Goal: Information Seeking & Learning: Learn about a topic

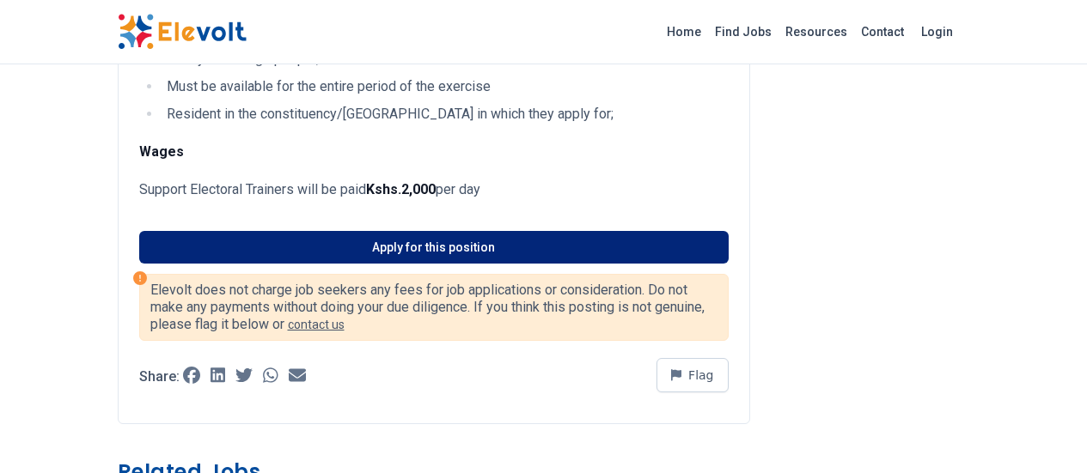
click at [426, 231] on link "Apply for this position" at bounding box center [433, 247] width 589 height 33
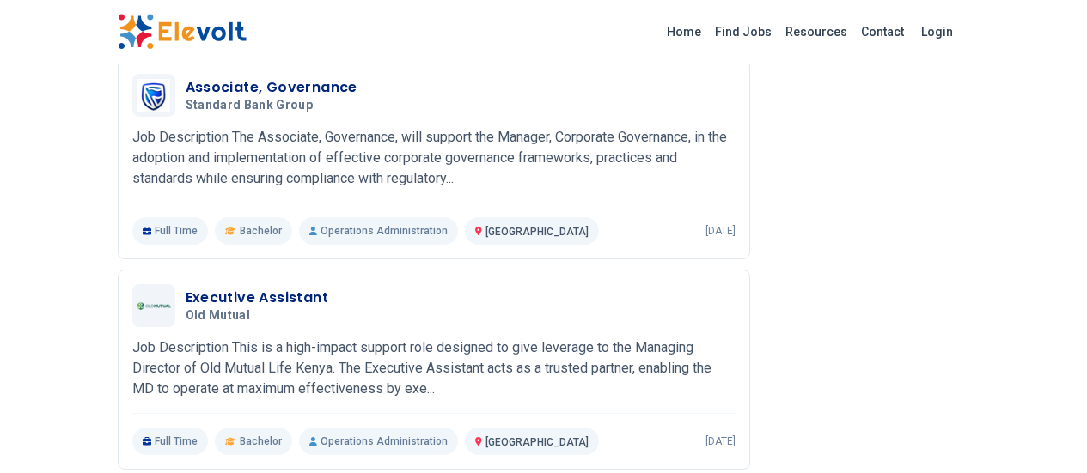
scroll to position [1771, 0]
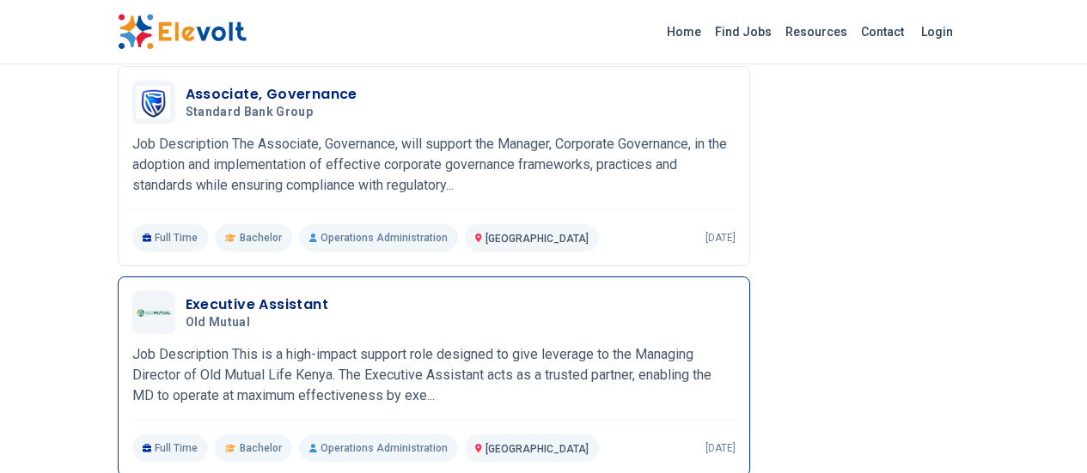
click at [186, 295] on h3 "Executive Assistant" at bounding box center [257, 305] width 143 height 21
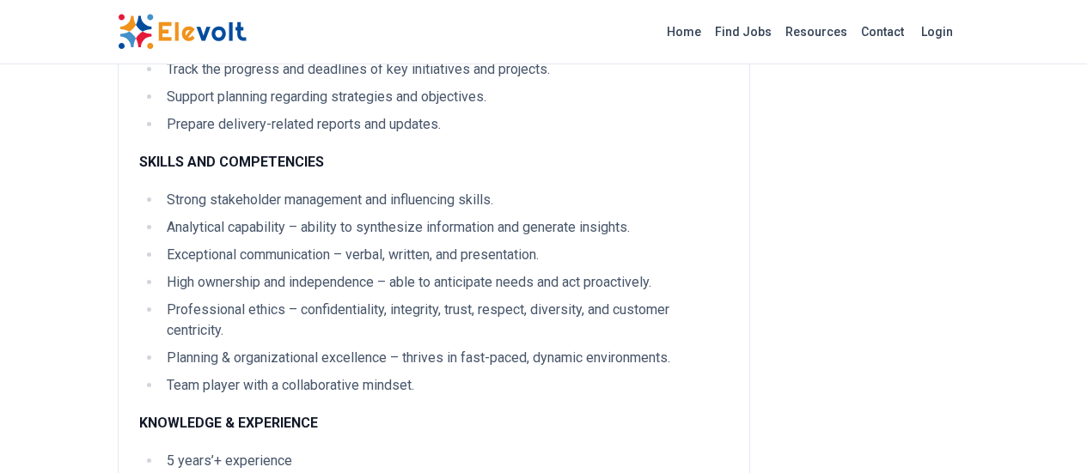
scroll to position [1161, 0]
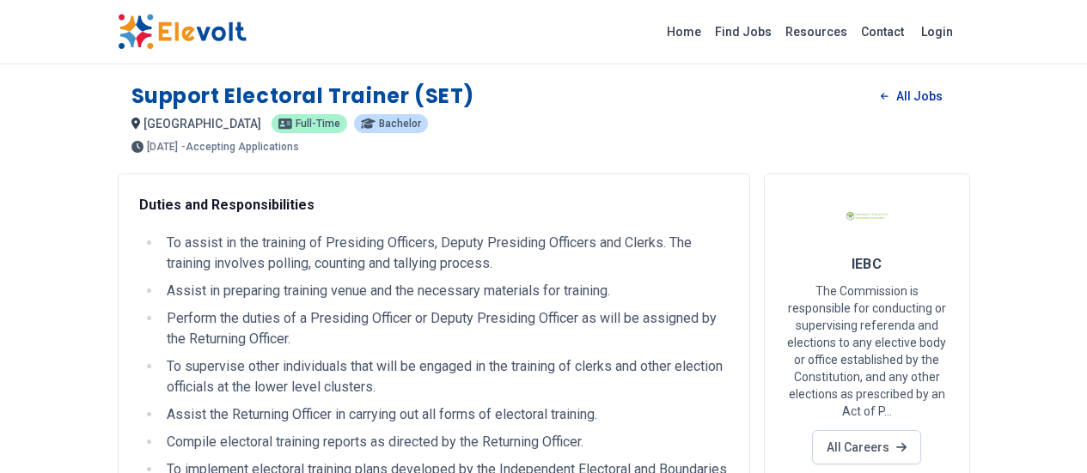
click at [955, 101] on link "All Jobs" at bounding box center [911, 96] width 88 height 26
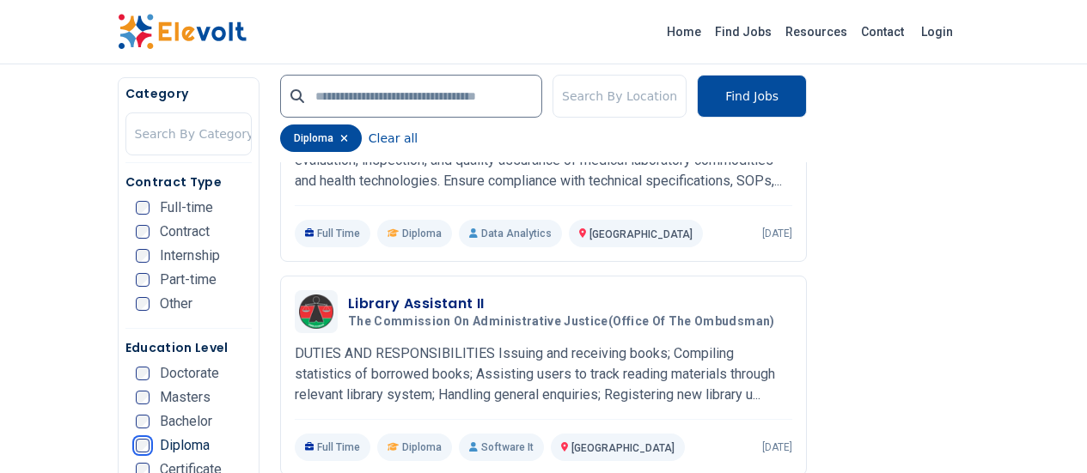
scroll to position [1715, 0]
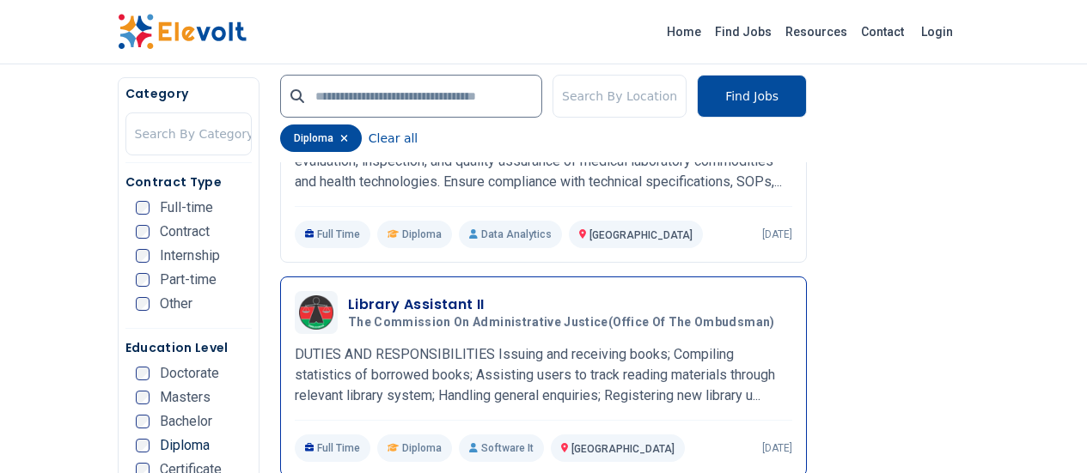
click at [348, 295] on h3 "Library Assistant II" at bounding box center [565, 305] width 434 height 21
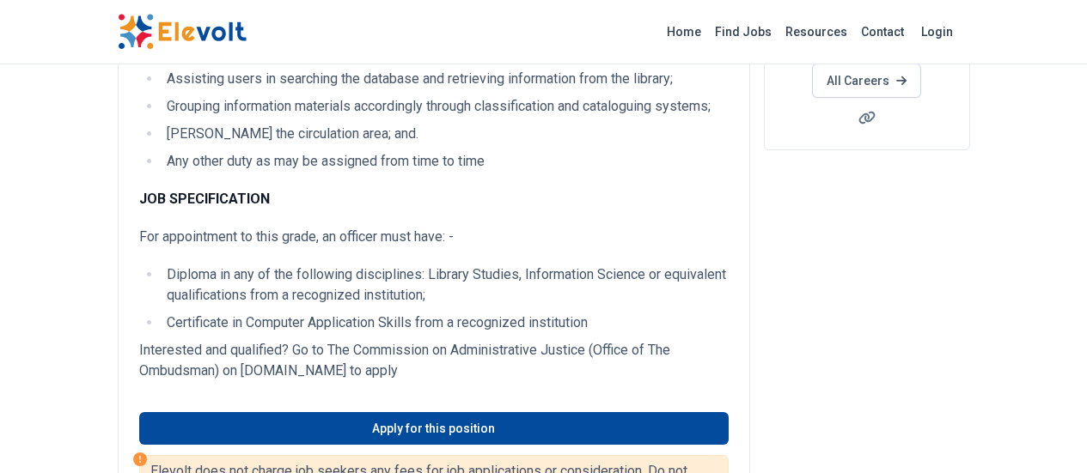
scroll to position [433, 0]
